Goal: Information Seeking & Learning: Learn about a topic

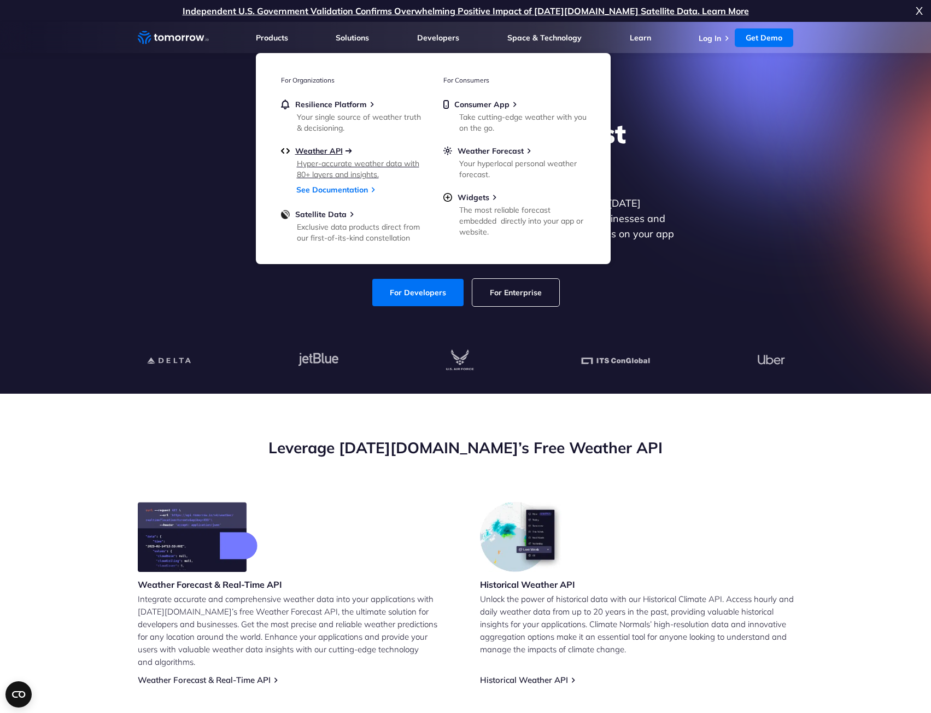
click at [311, 151] on span "Weather API" at bounding box center [319, 151] width 48 height 10
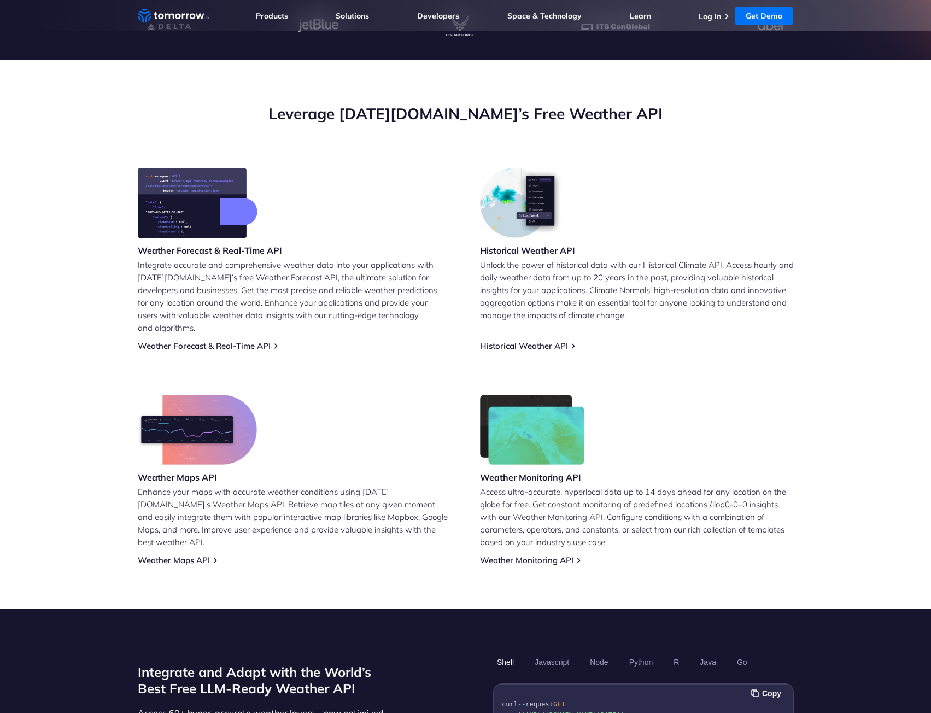
scroll to position [328, 0]
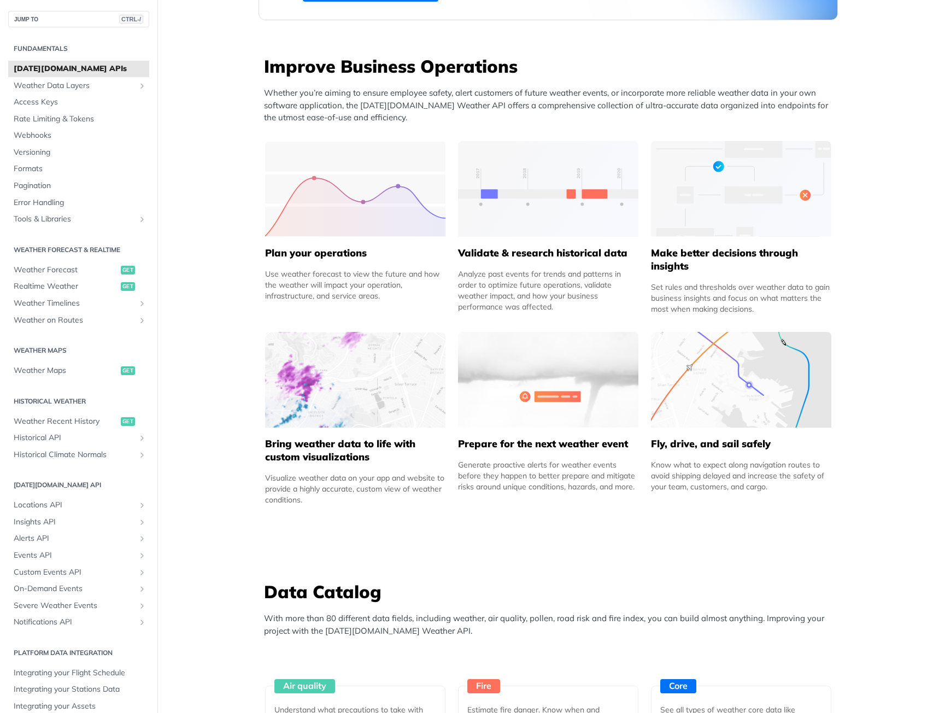
scroll to position [383, 0]
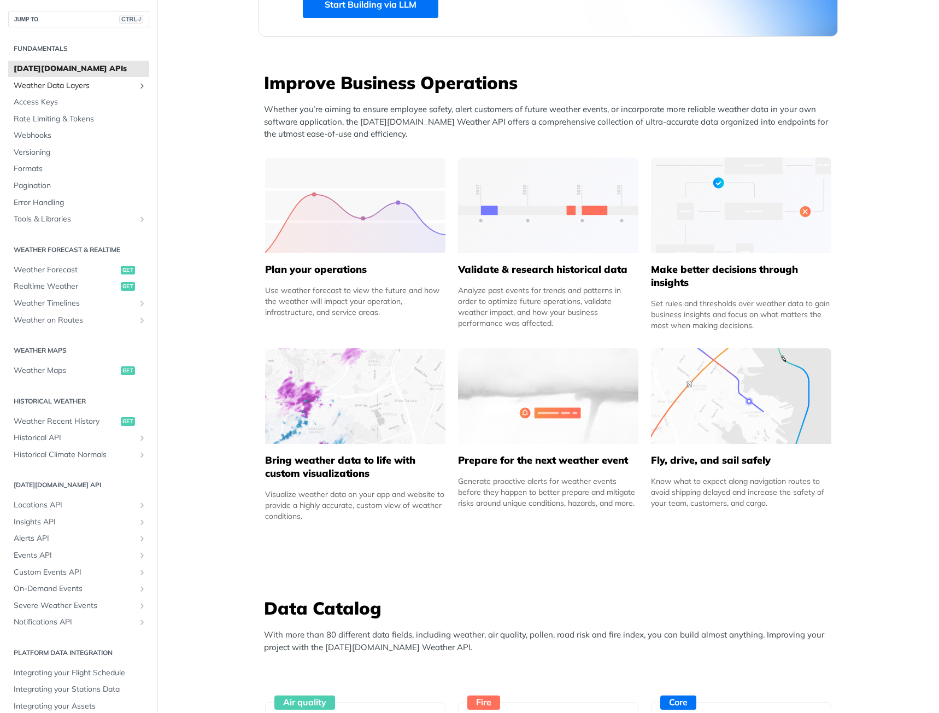
click at [51, 81] on span "Weather Data Layers" at bounding box center [74, 85] width 121 height 11
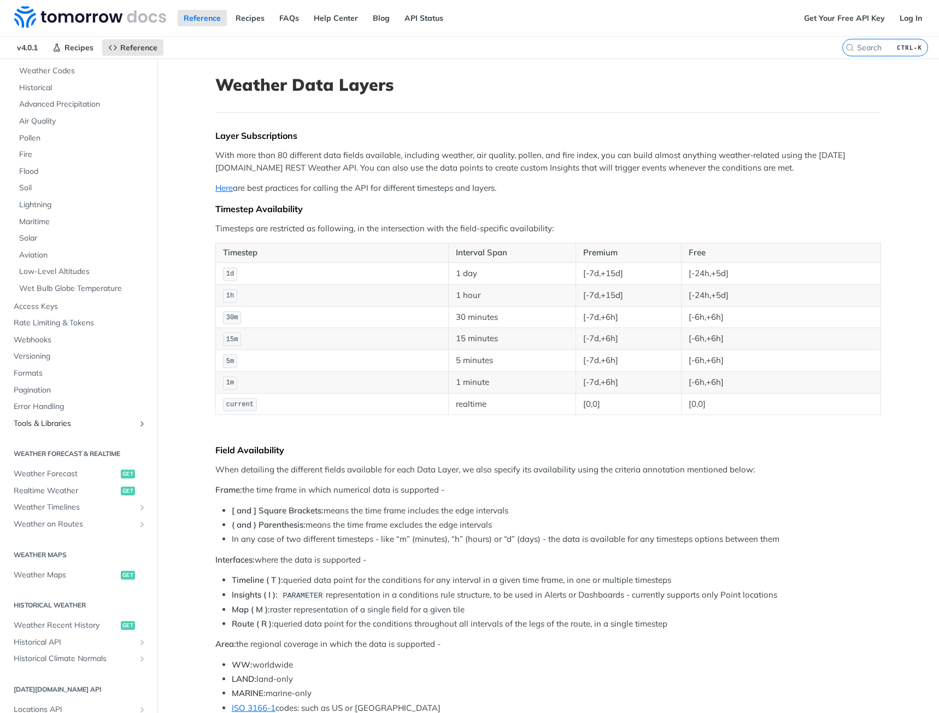
scroll to position [146, 0]
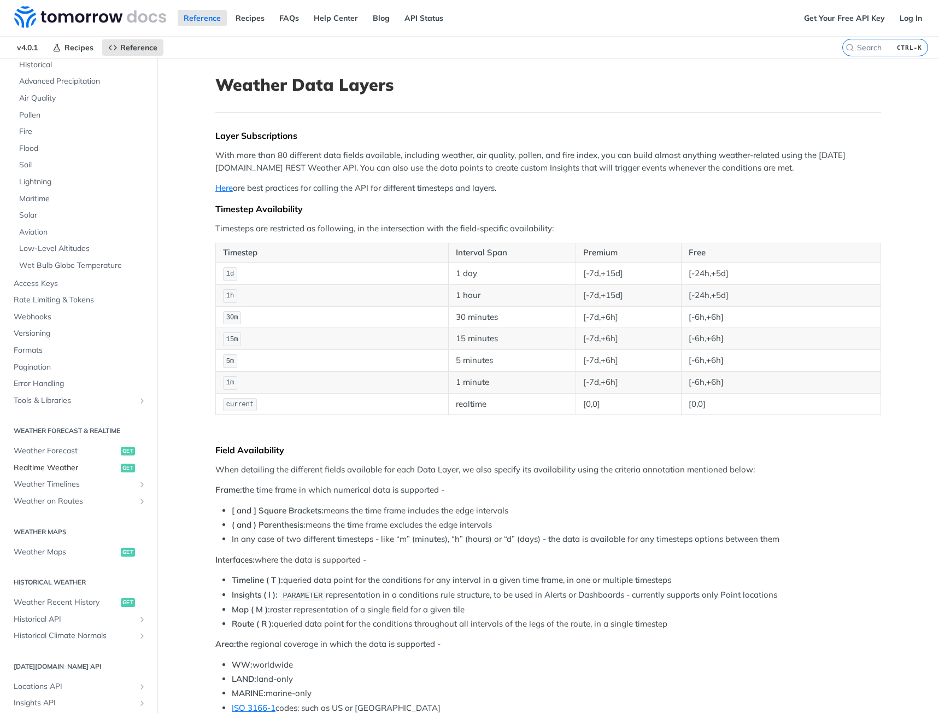
click at [53, 466] on span "Realtime Weather" at bounding box center [66, 467] width 104 height 11
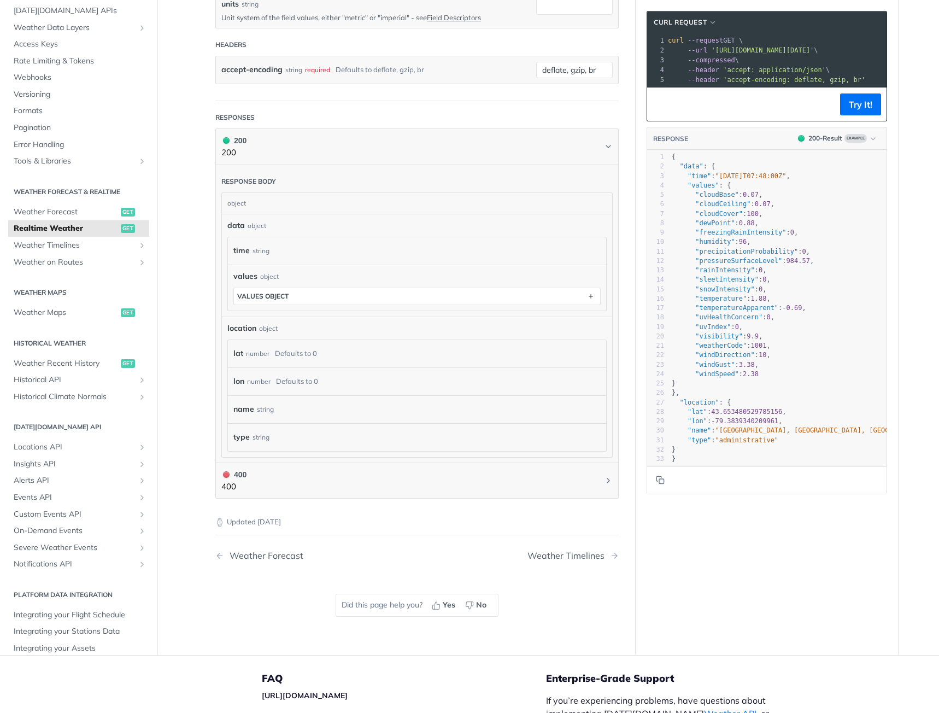
scroll to position [385, 0]
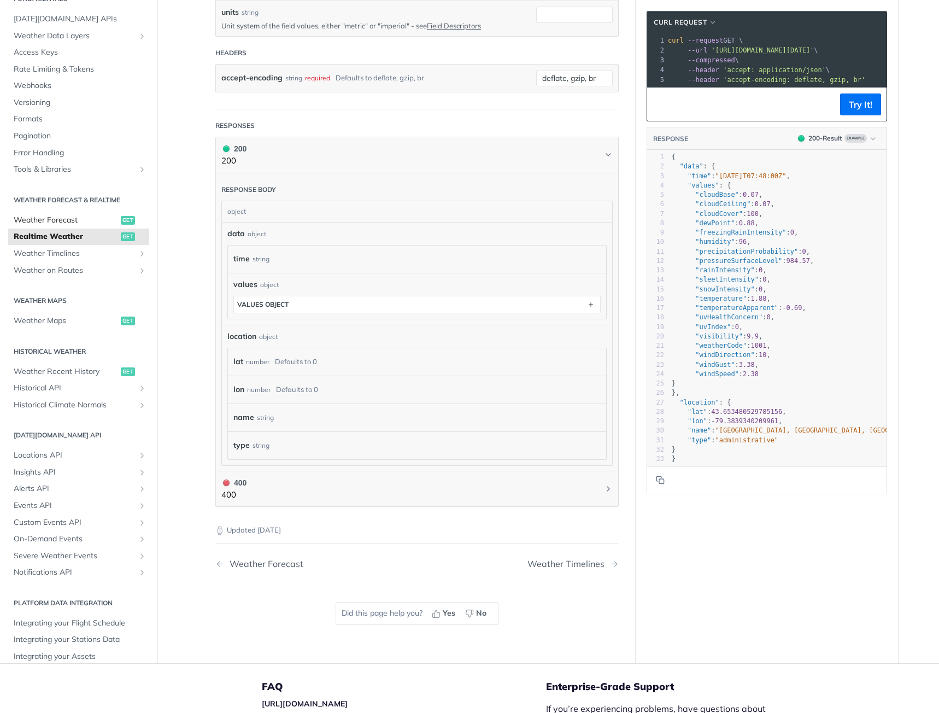
click at [59, 217] on span "Weather Forecast" at bounding box center [66, 220] width 104 height 11
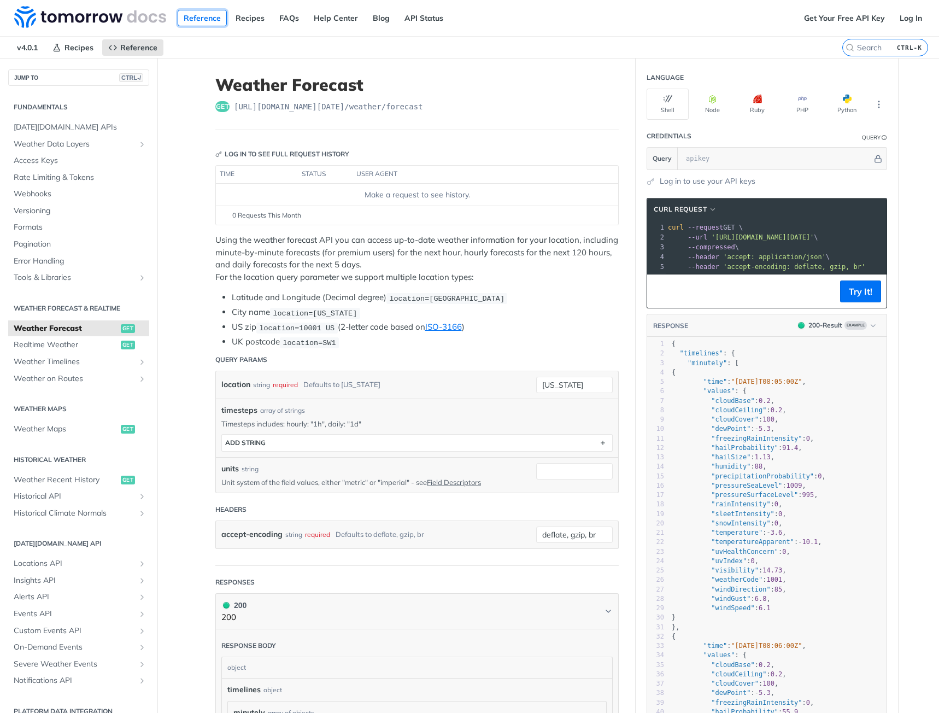
click at [196, 23] on link "Reference" at bounding box center [202, 18] width 49 height 16
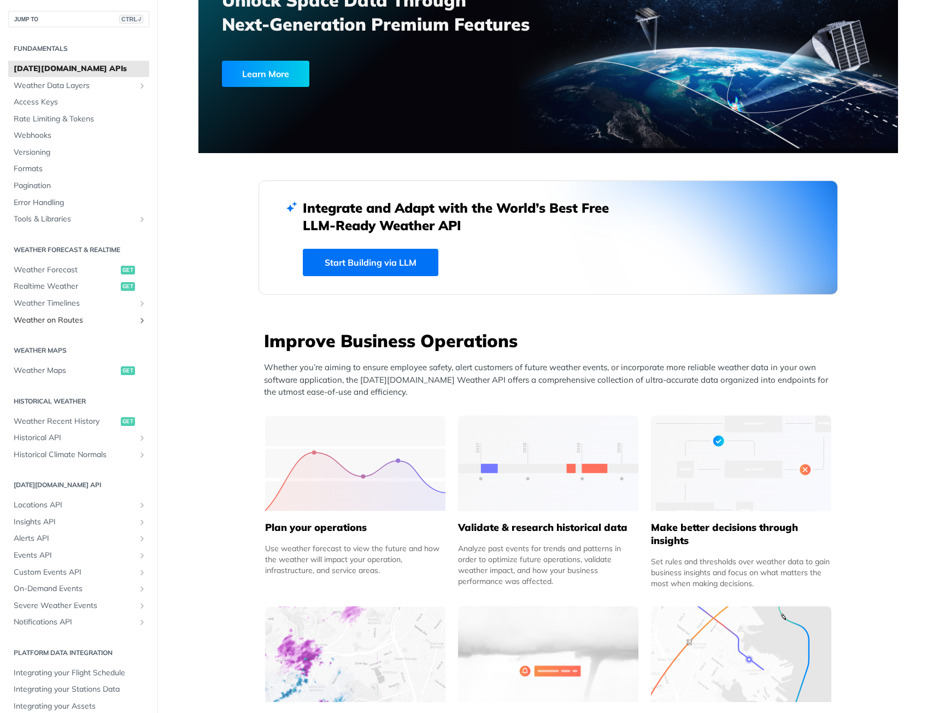
scroll to position [91, 0]
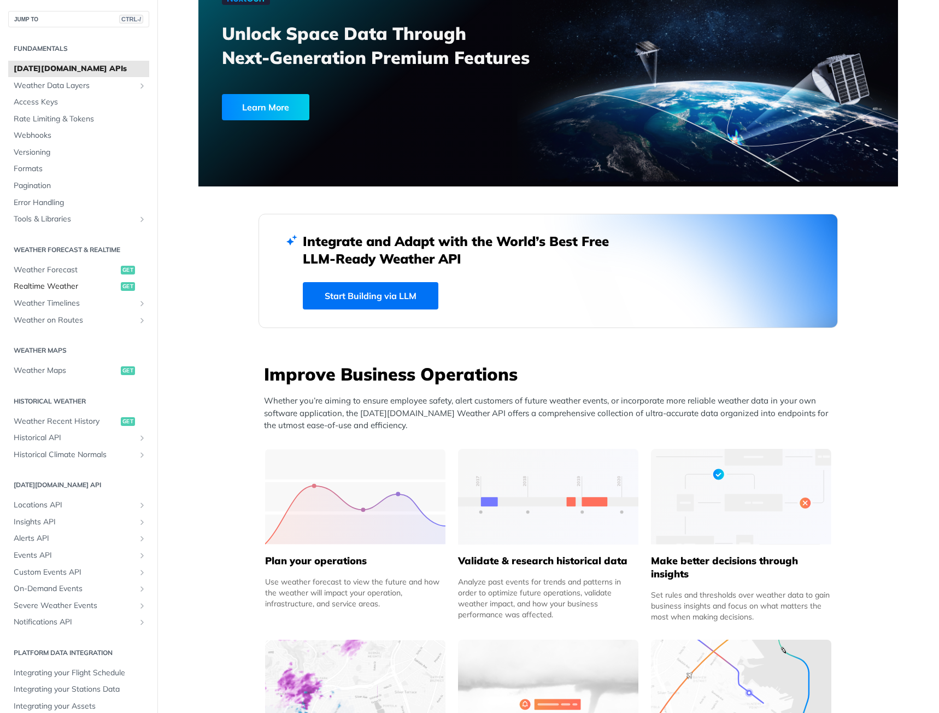
click at [51, 285] on span "Realtime Weather" at bounding box center [66, 286] width 104 height 11
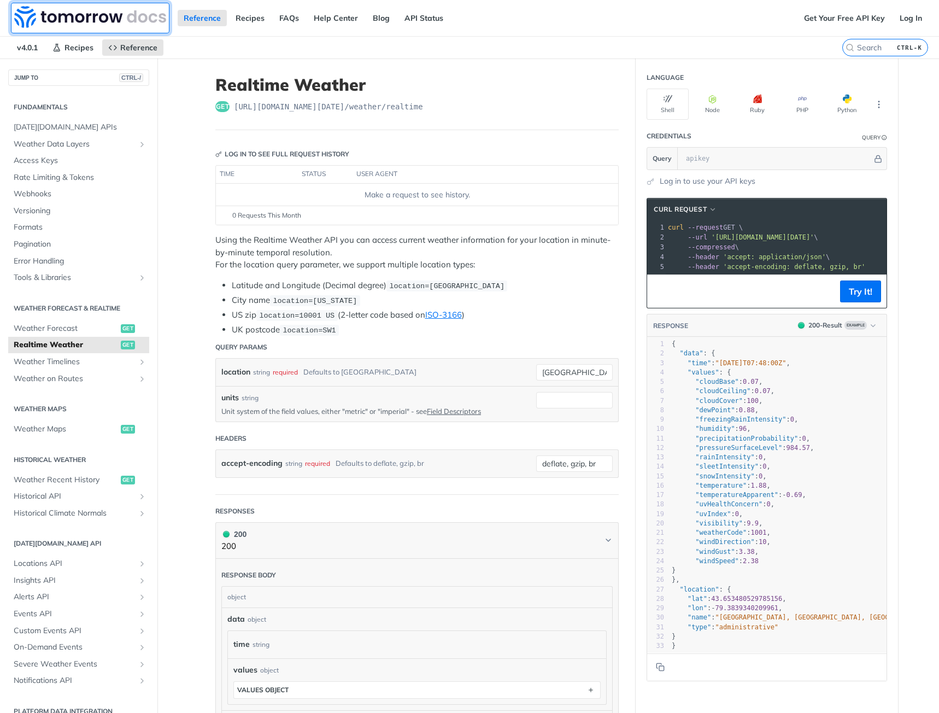
click at [98, 19] on img at bounding box center [90, 17] width 152 height 22
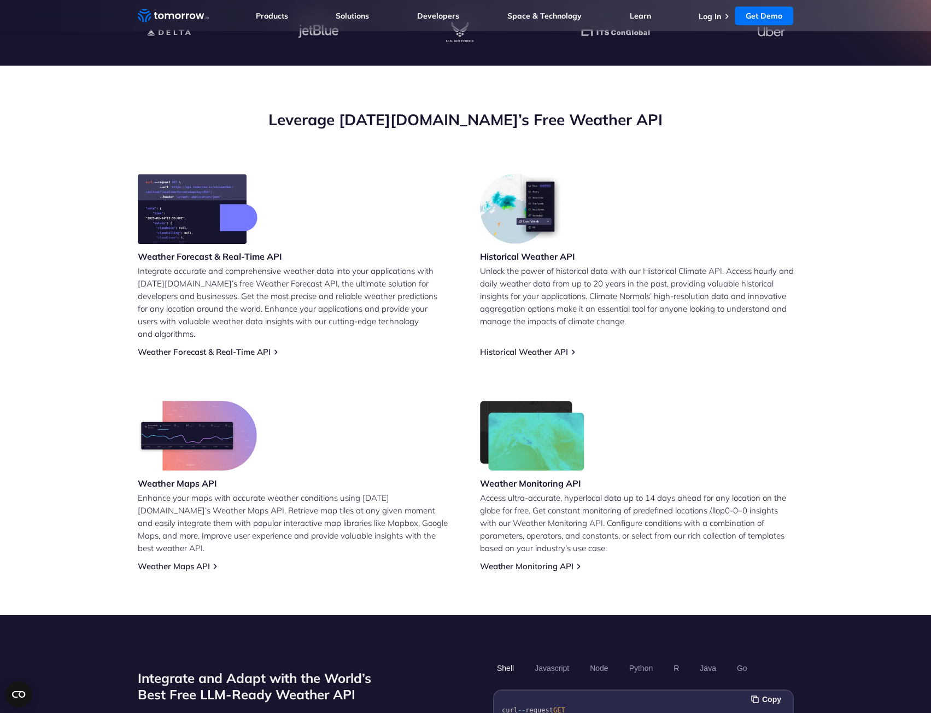
scroll to position [346, 0]
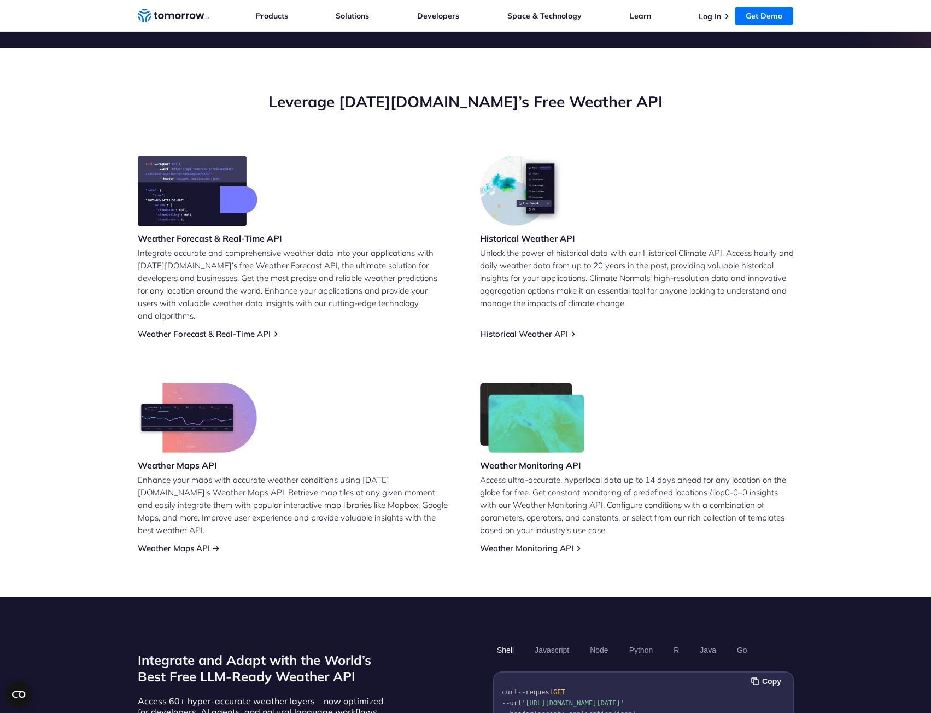
click at [190, 543] on link "Weather Maps API" at bounding box center [174, 548] width 72 height 10
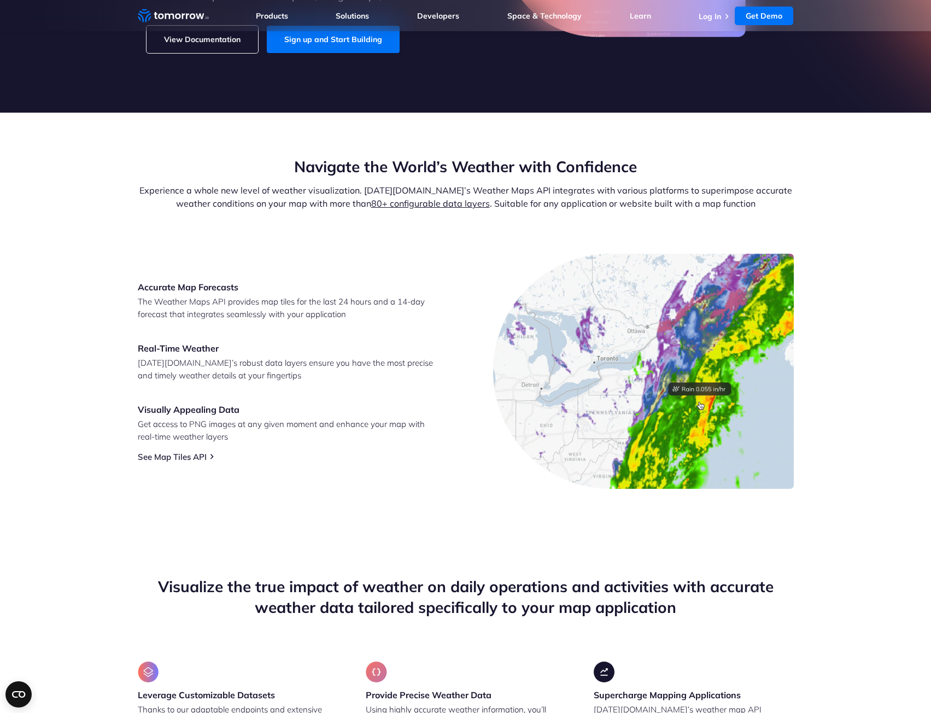
scroll to position [273, 0]
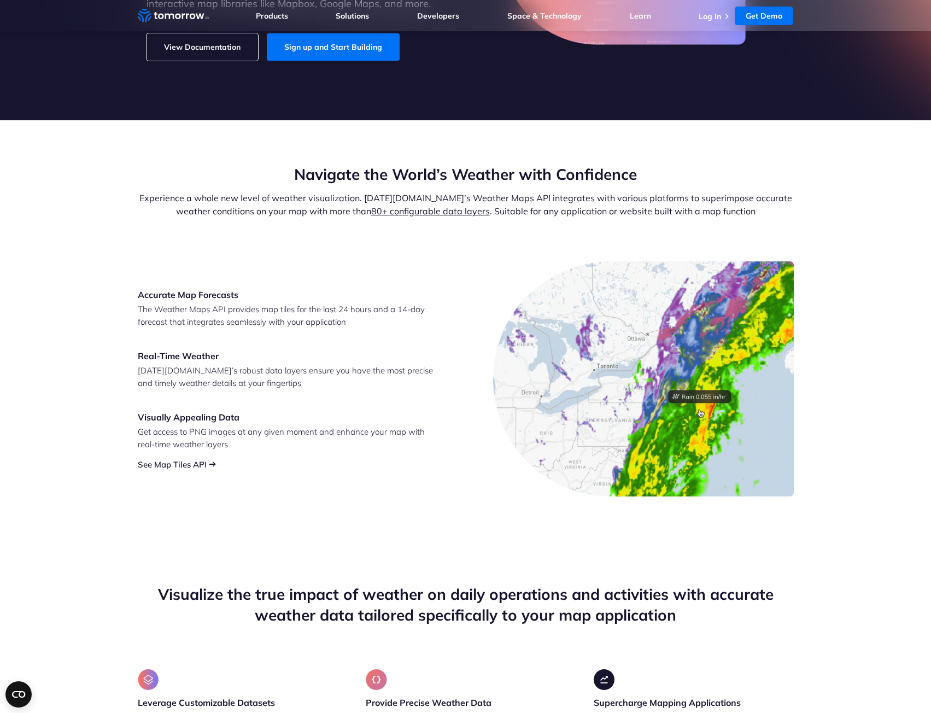
click at [174, 464] on link "See Map Tiles API" at bounding box center [172, 464] width 69 height 10
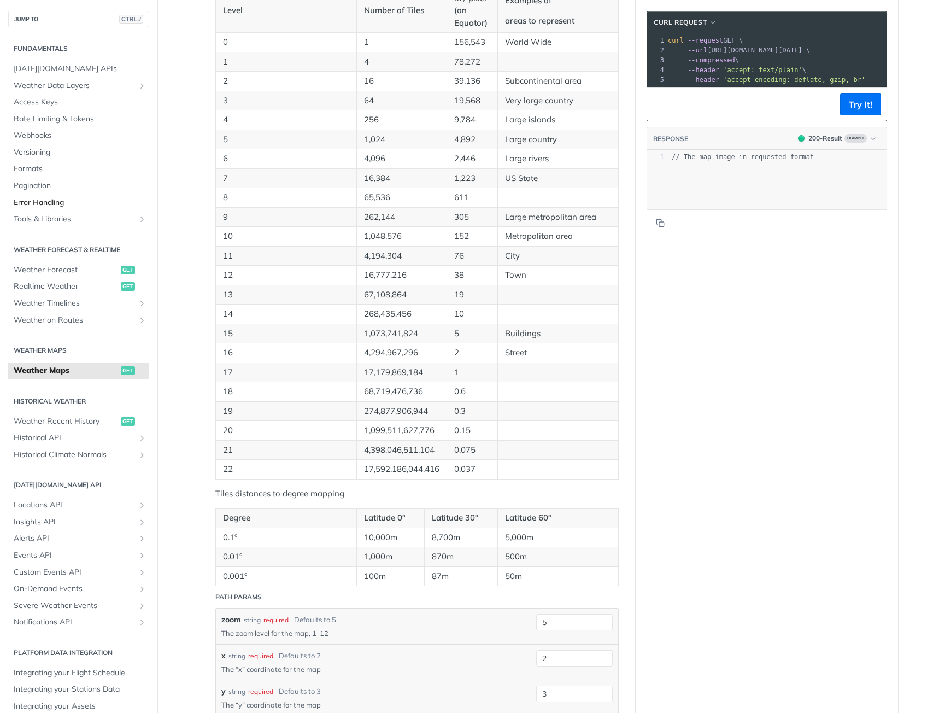
scroll to position [585, 0]
